Goal: Transaction & Acquisition: Download file/media

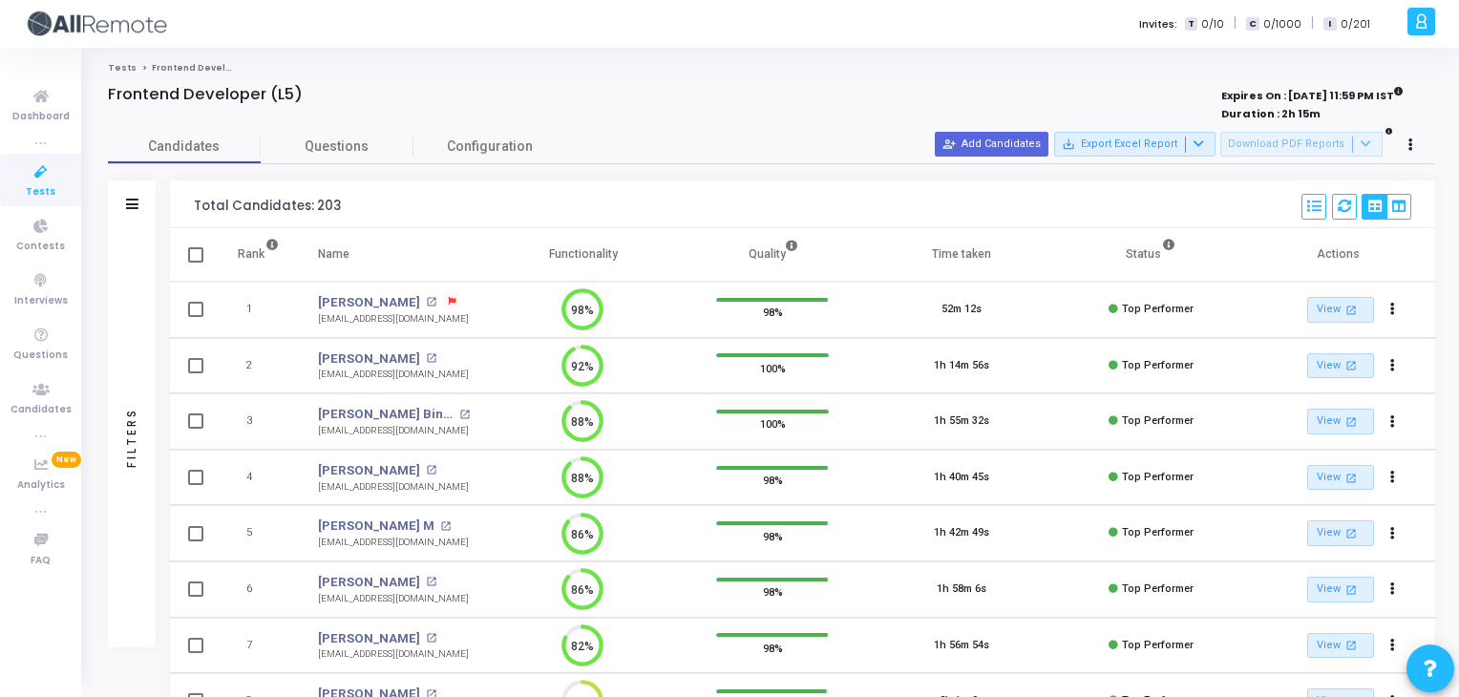
click at [400, 351] on div "Nikhil Jindal open_in_new" at bounding box center [393, 359] width 151 height 19
click at [426, 354] on mat-icon "open_in_new" at bounding box center [431, 358] width 11 height 11
click at [440, 521] on mat-icon "open_in_new" at bounding box center [445, 526] width 11 height 11
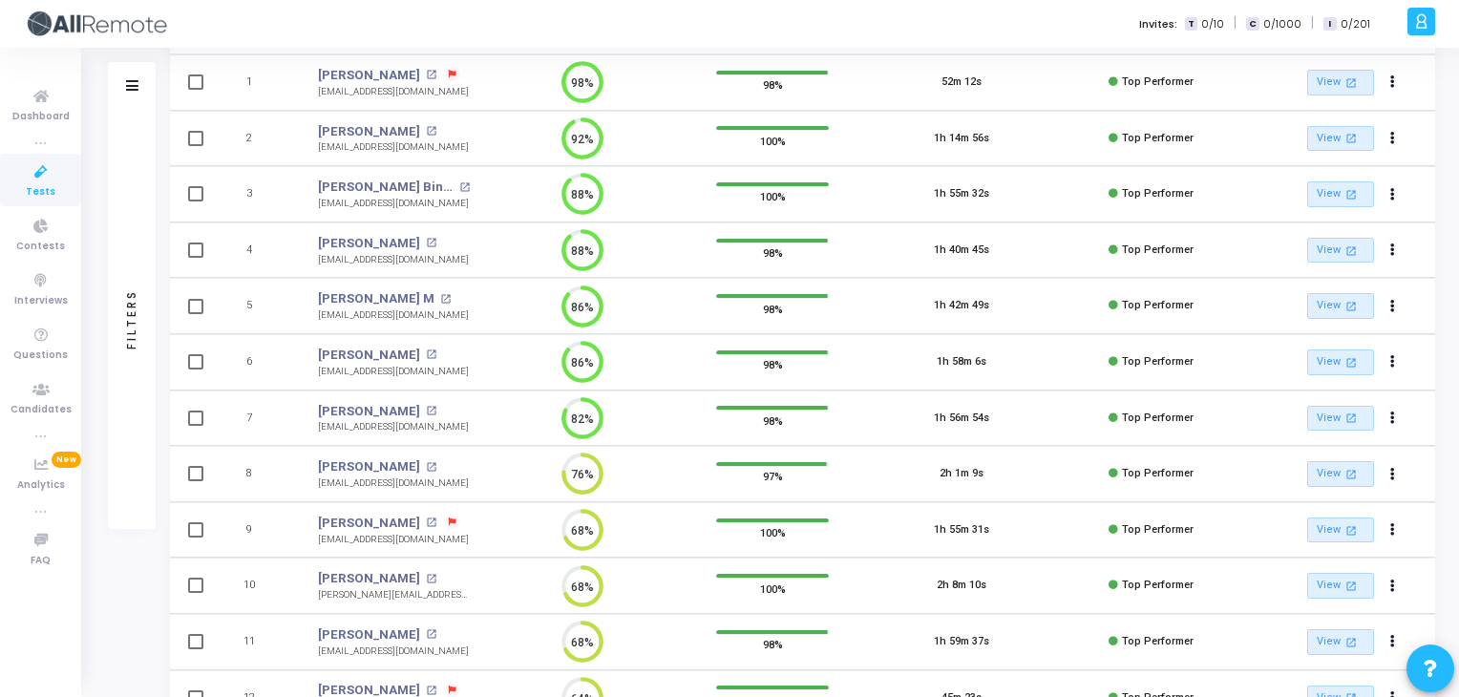
scroll to position [228, 0]
click at [426, 463] on mat-icon "open_in_new" at bounding box center [431, 466] width 11 height 11
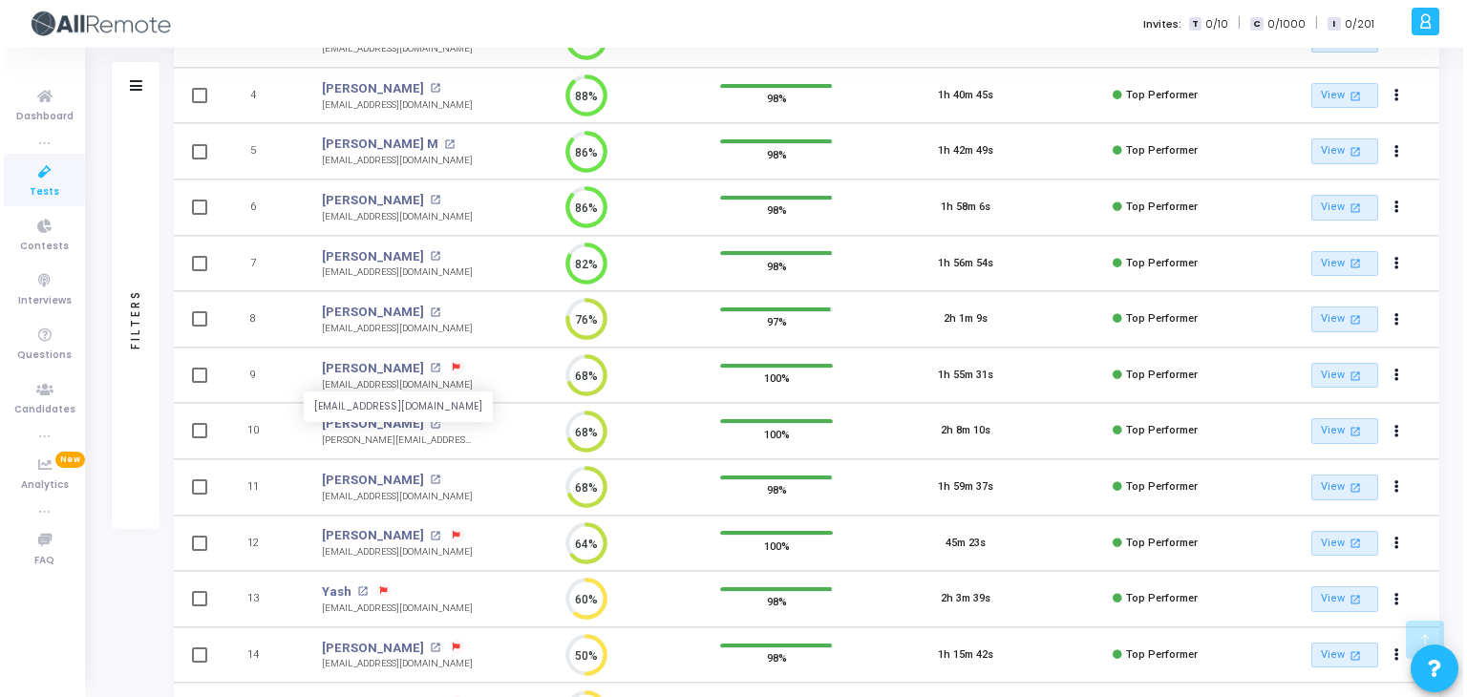
scroll to position [0, 0]
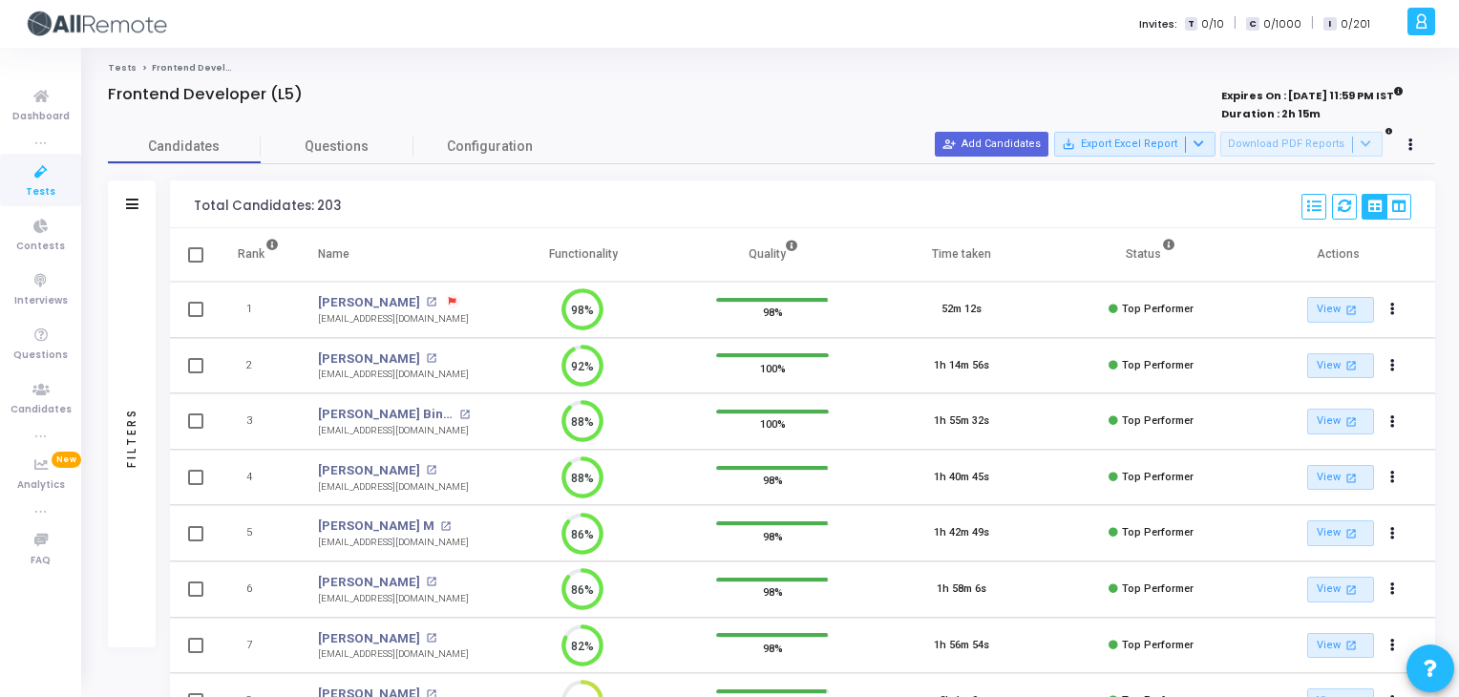
click at [129, 211] on div at bounding box center [132, 205] width 12 height 16
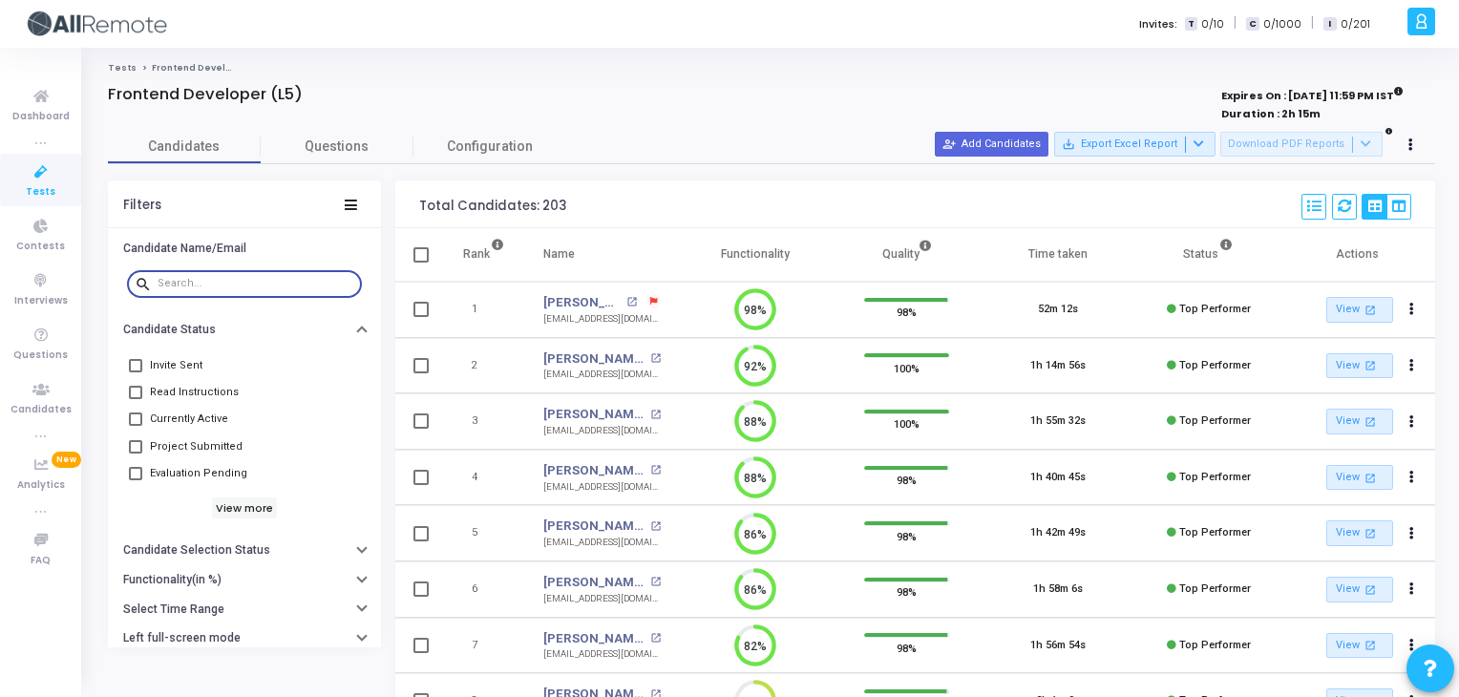
click at [221, 285] on input "text" at bounding box center [256, 283] width 197 height 11
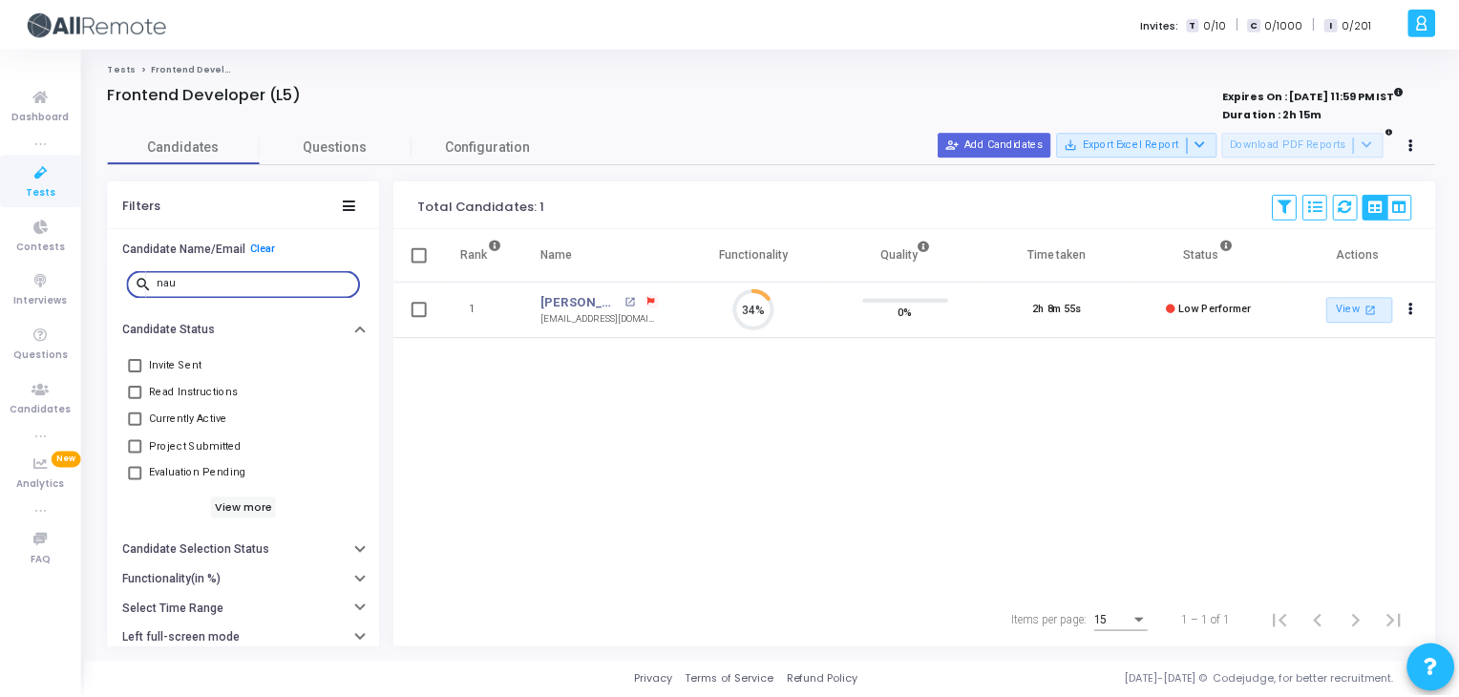
scroll to position [39, 49]
type input "n"
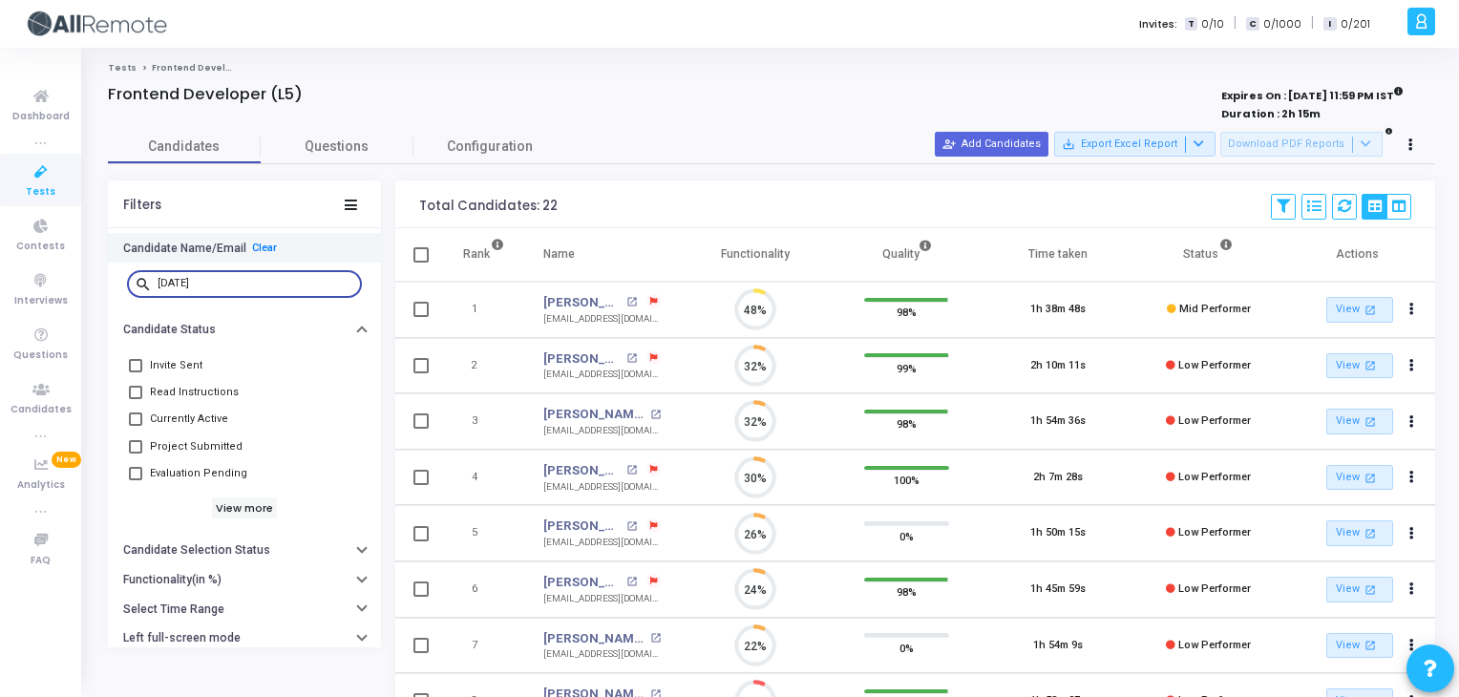
scroll to position [39, 49]
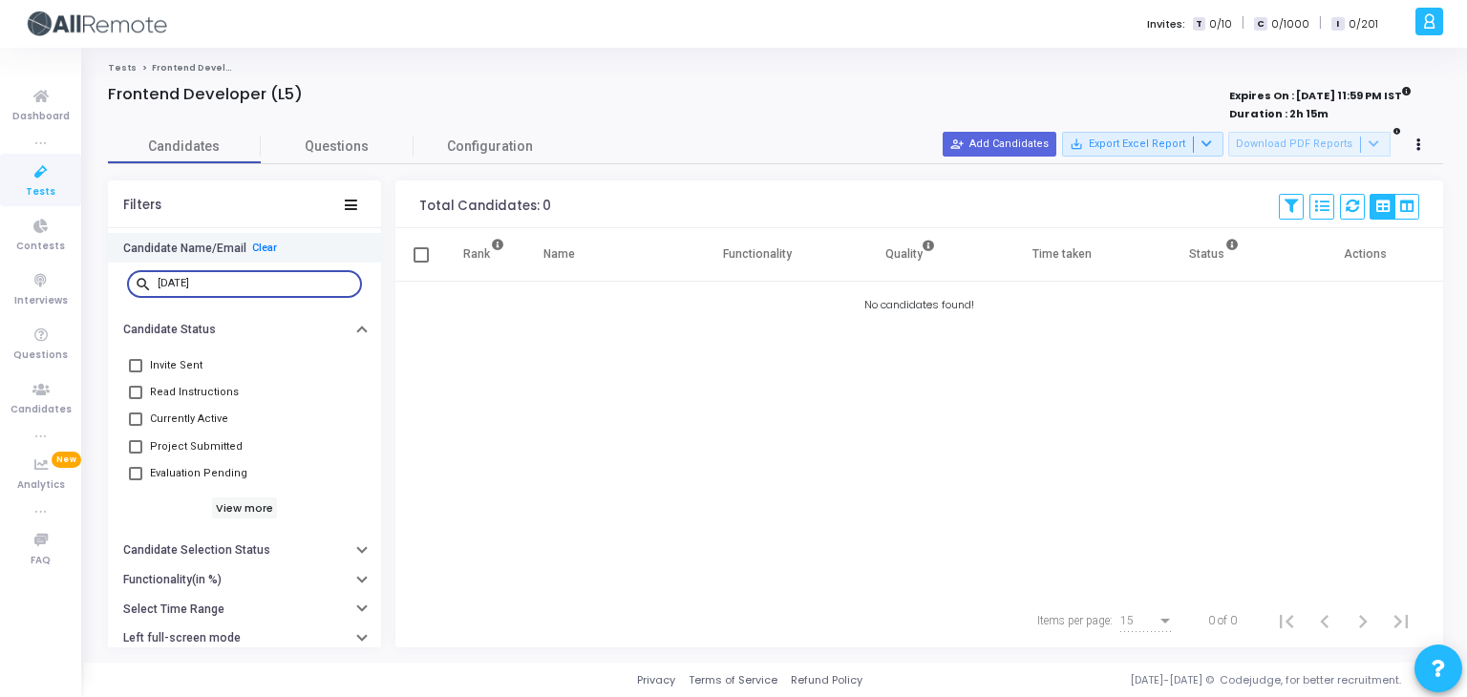
type input "kartik"
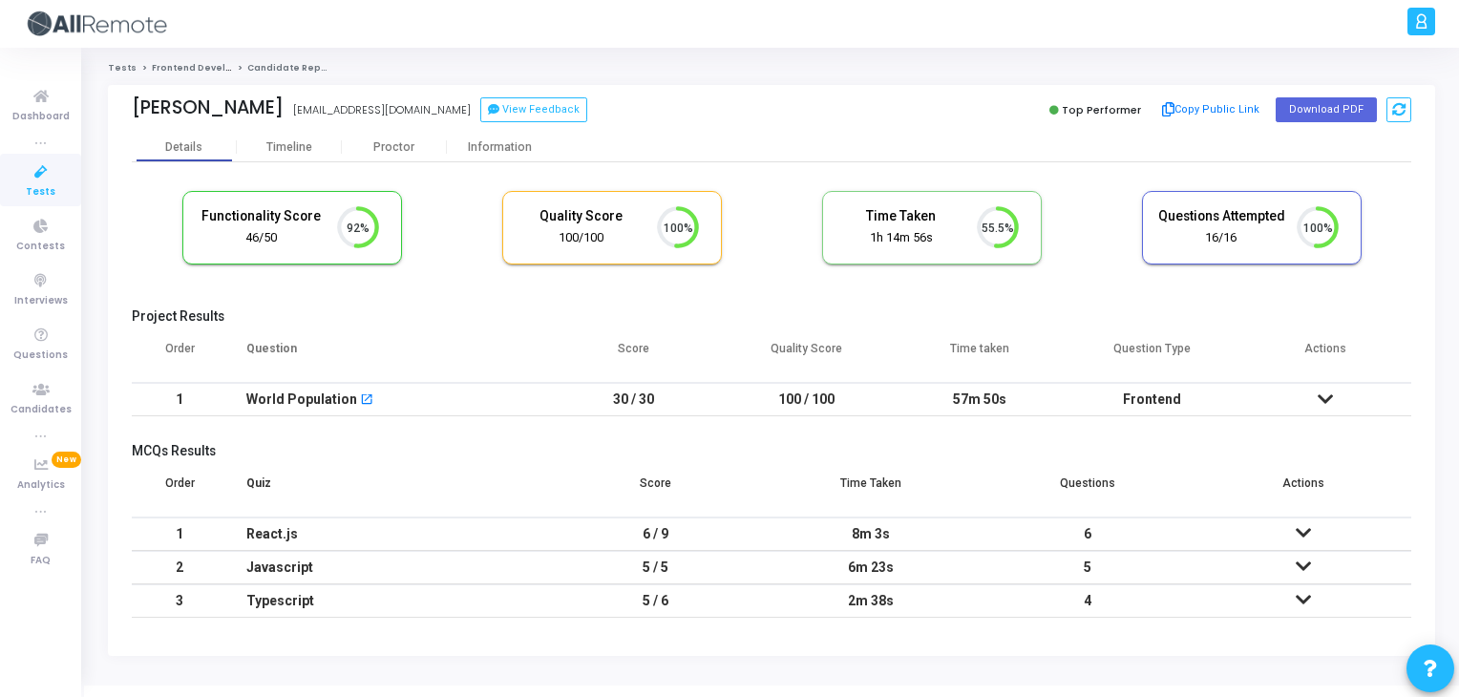
scroll to position [39, 49]
click at [503, 142] on div "Information" at bounding box center [499, 147] width 105 height 14
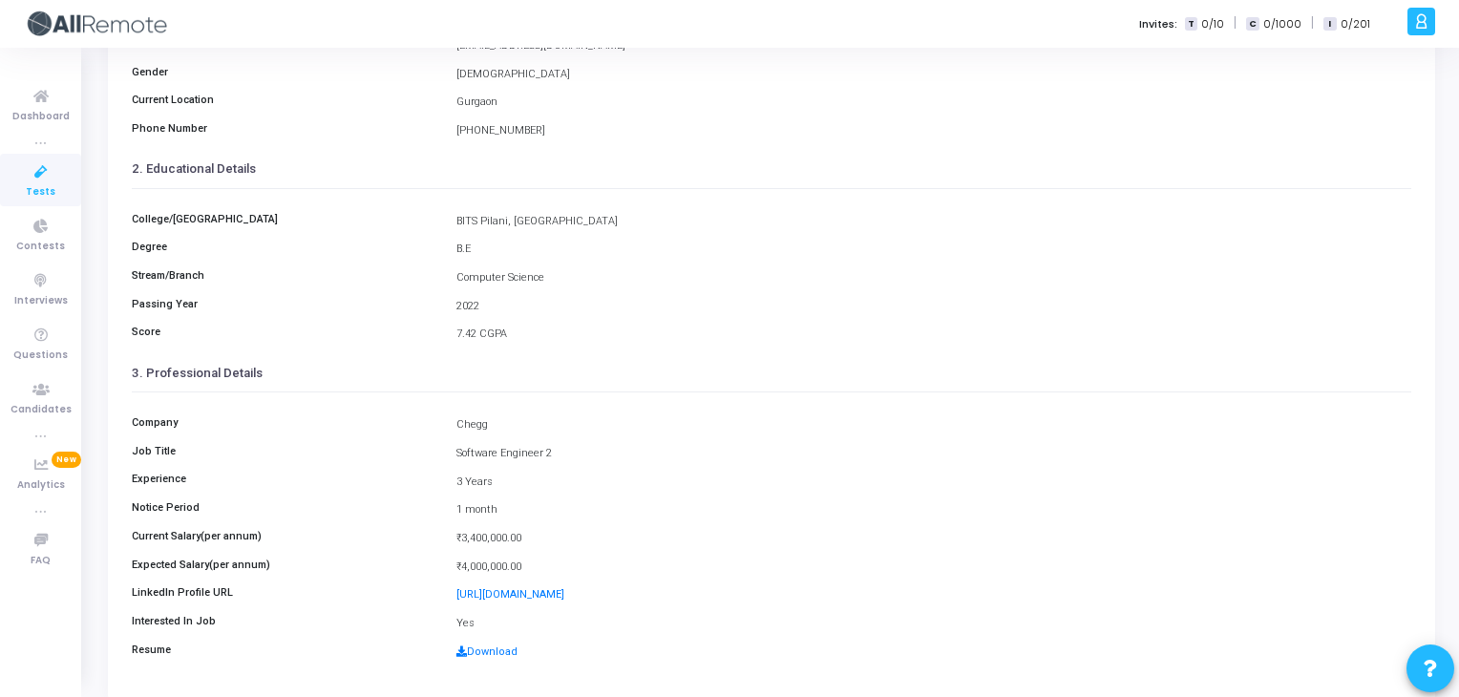
scroll to position [236, 0]
click at [474, 649] on link "Download" at bounding box center [487, 651] width 61 height 12
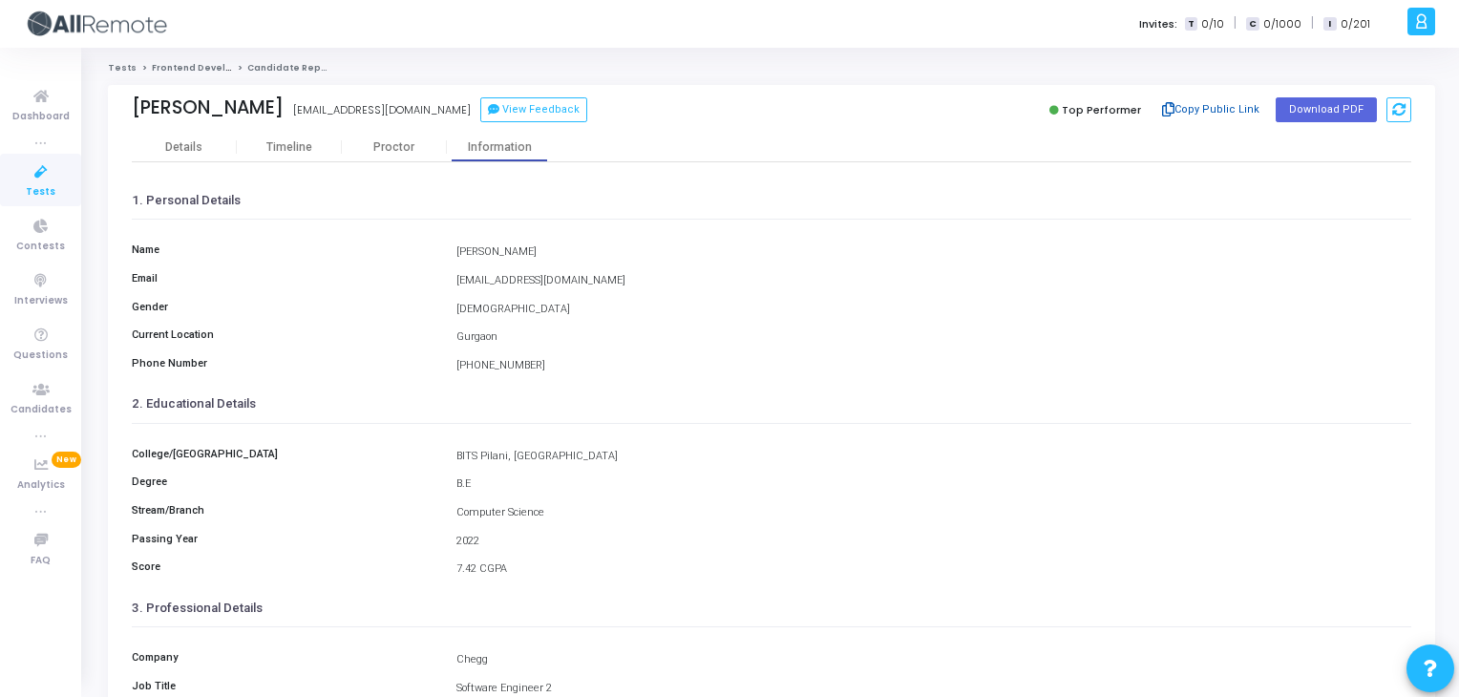
click at [1173, 107] on icon at bounding box center [1168, 109] width 12 height 11
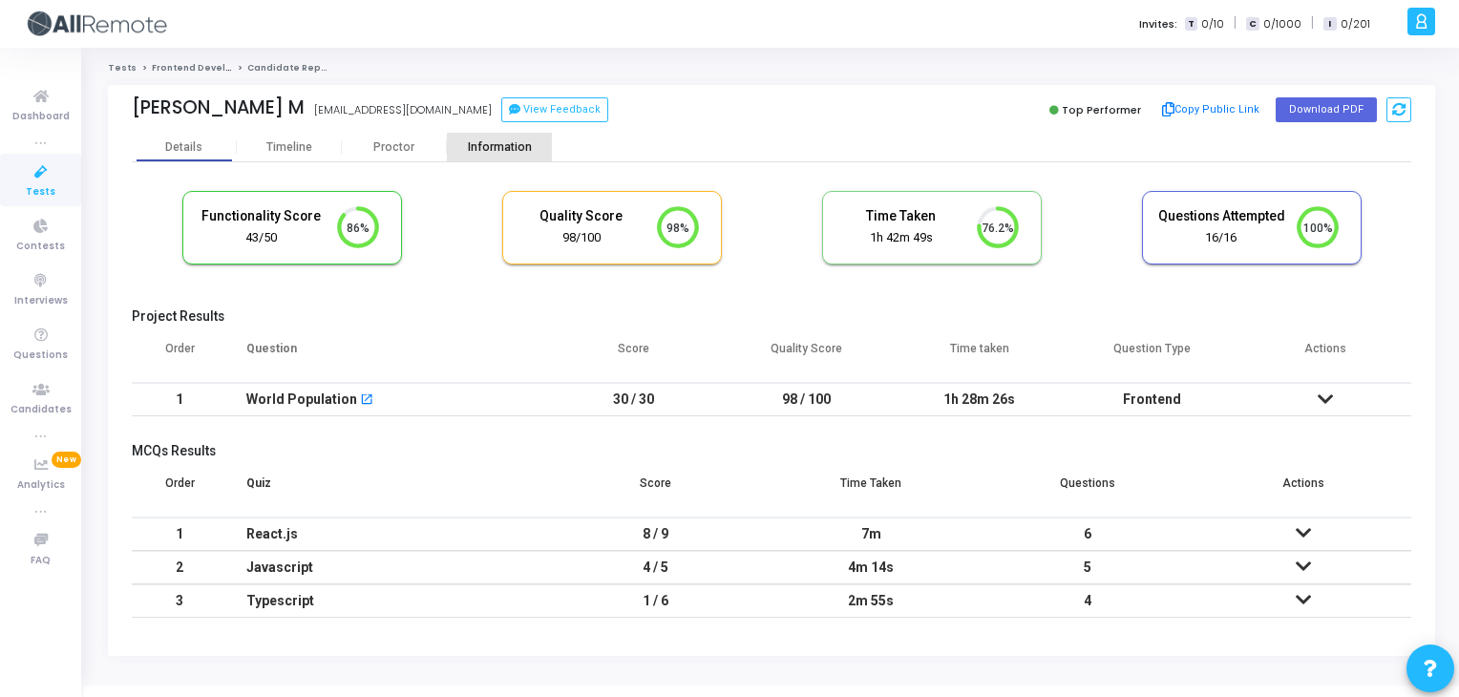
click at [505, 160] on div "Information" at bounding box center [499, 147] width 105 height 29
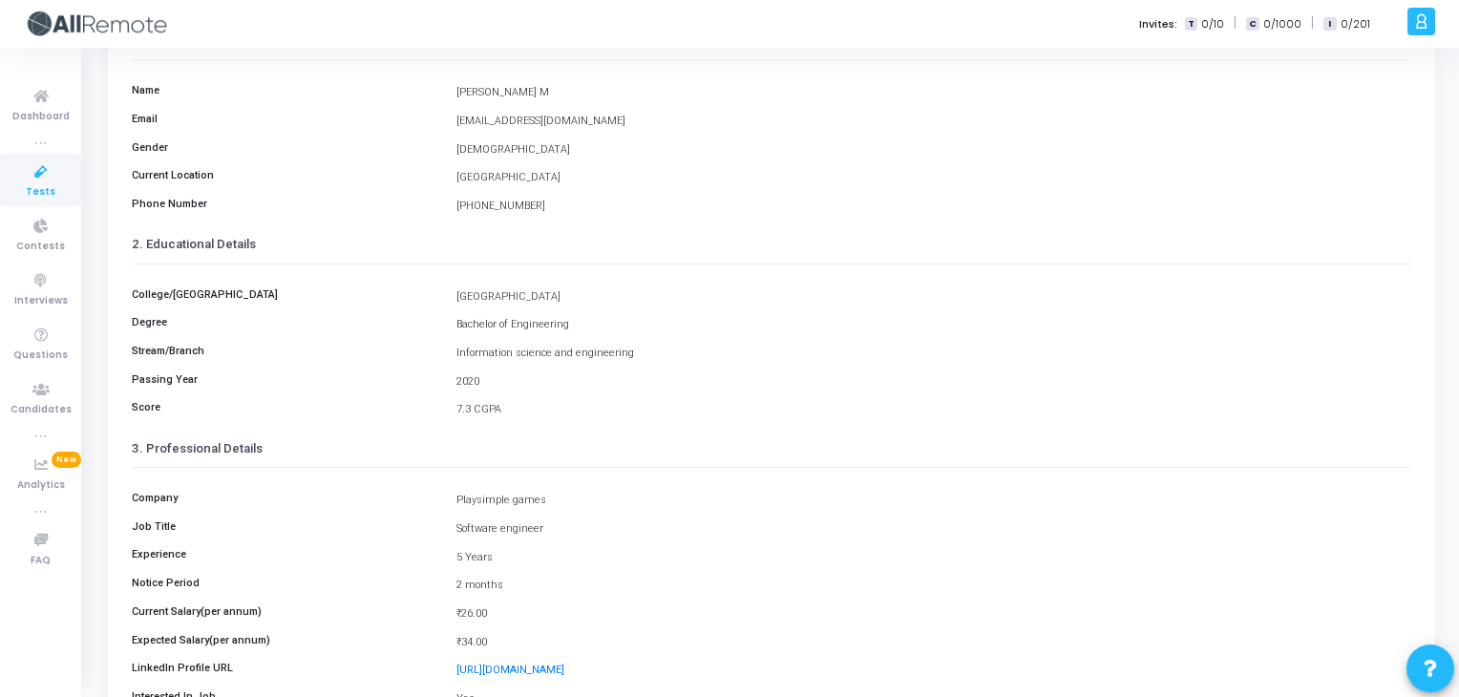
scroll to position [302, 0]
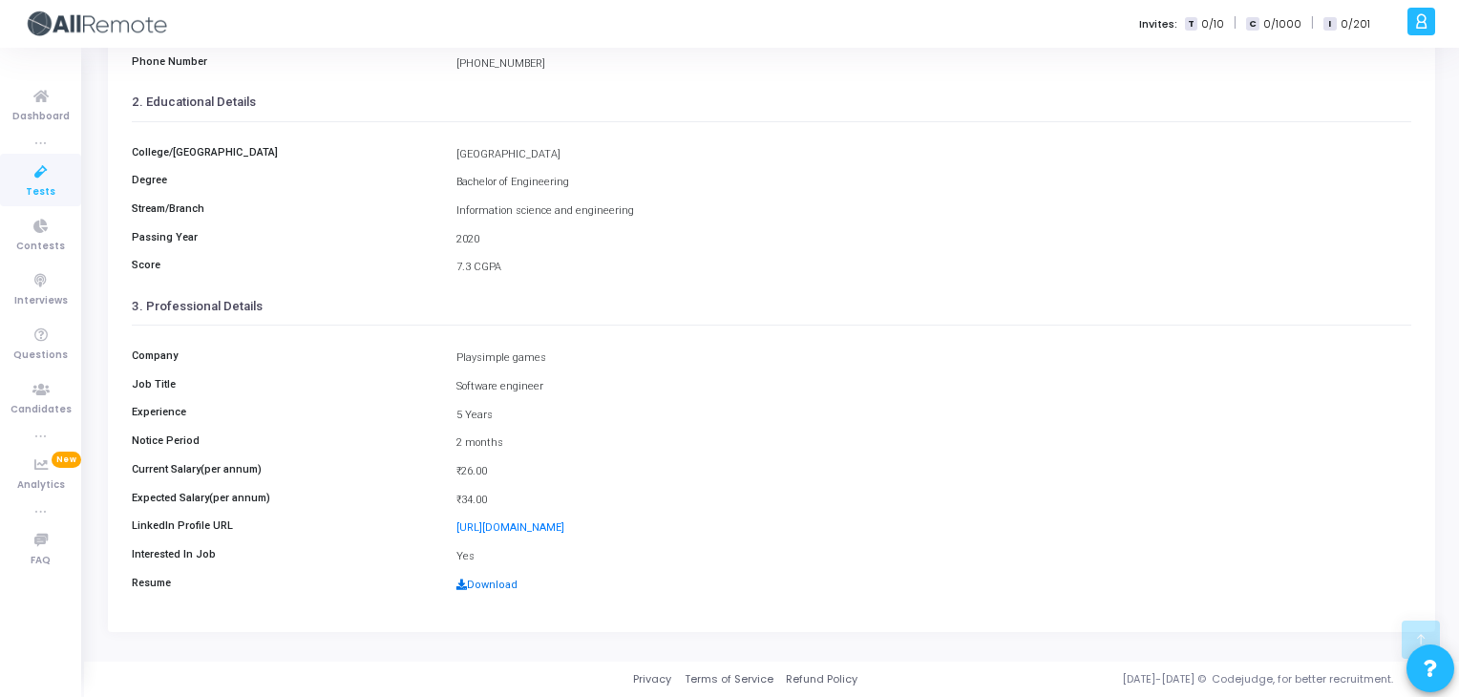
click at [508, 579] on link "Download" at bounding box center [487, 585] width 61 height 12
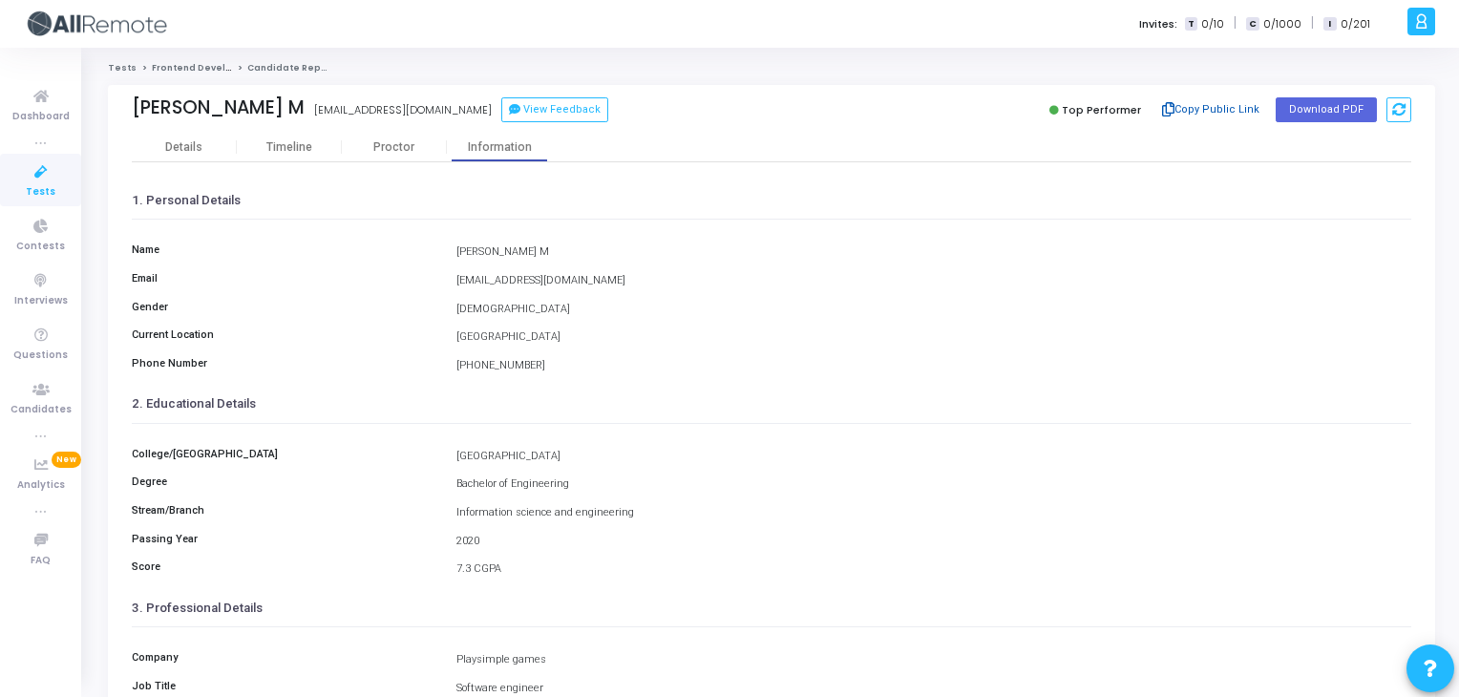
click at [1194, 104] on button "Copy Public Link" at bounding box center [1212, 110] width 110 height 29
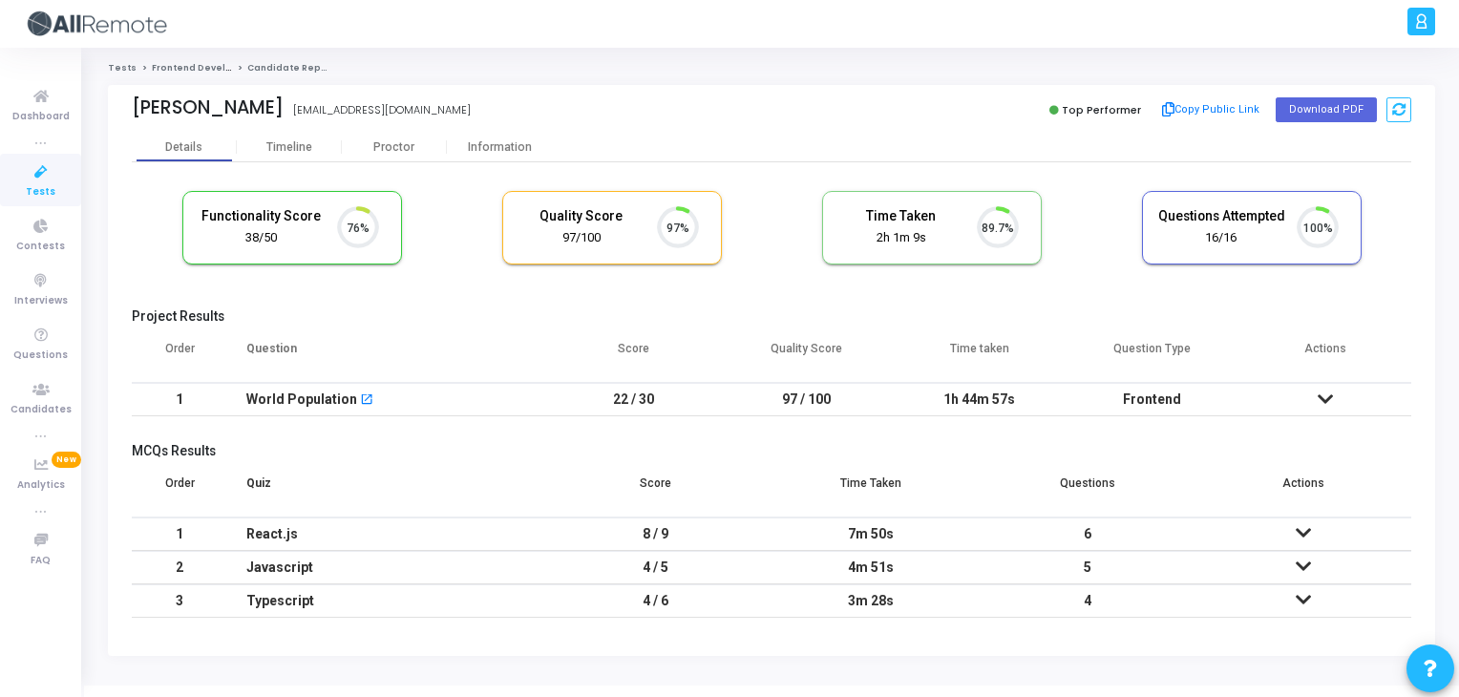
scroll to position [39, 49]
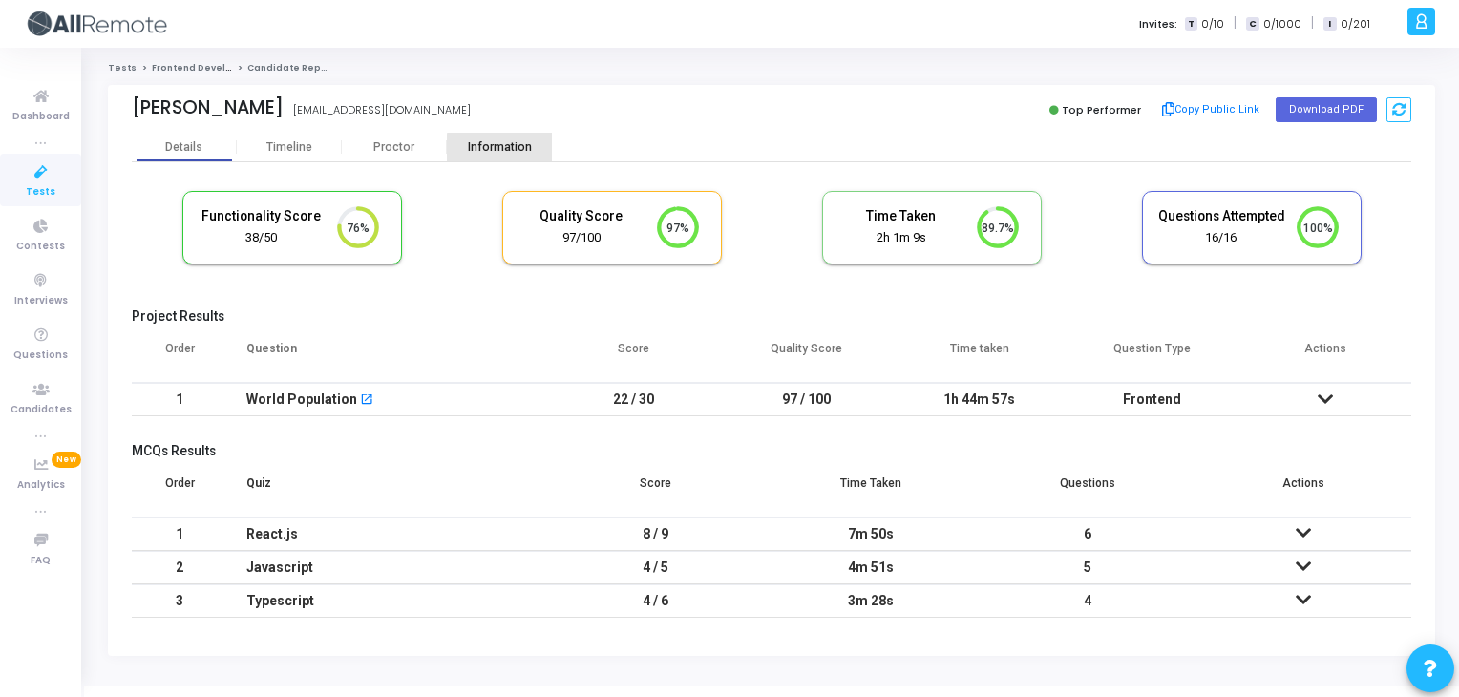
click at [515, 150] on div "Information" at bounding box center [499, 147] width 105 height 14
